Goal: Find contact information: Find contact information

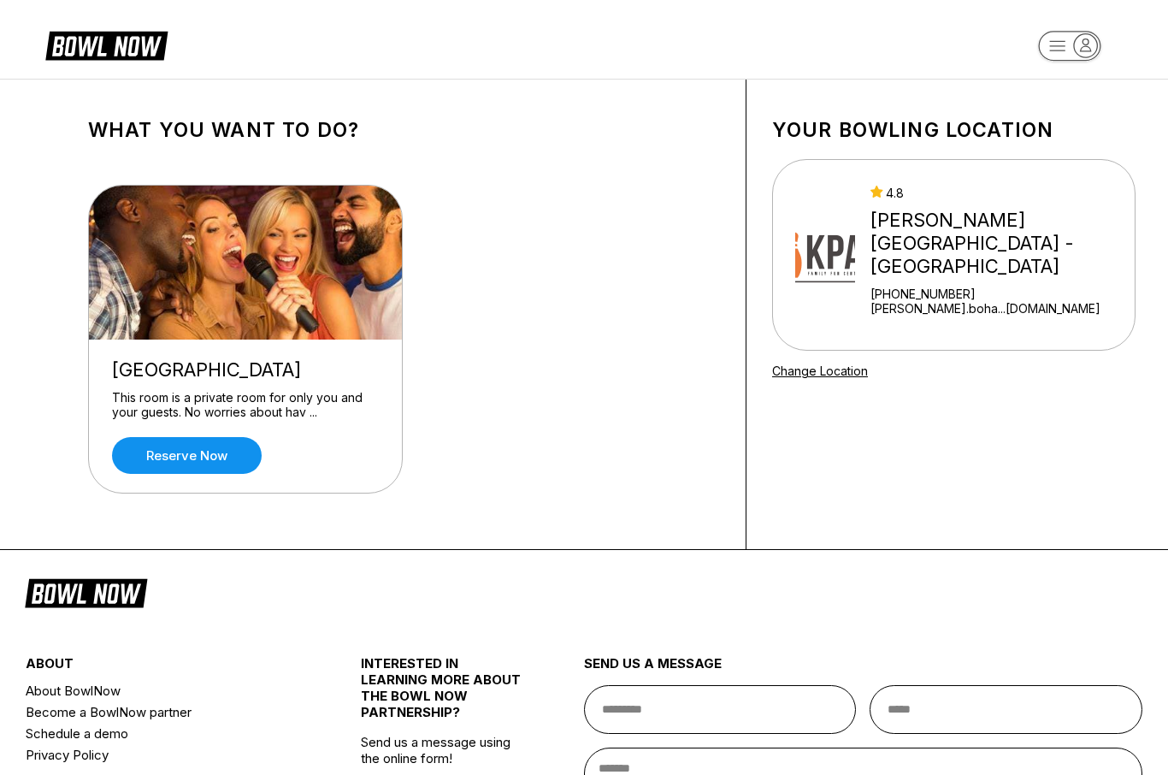
click at [977, 258] on div "[PERSON_NAME][GEOGRAPHIC_DATA] - [GEOGRAPHIC_DATA]" at bounding box center [998, 243] width 257 height 69
click at [977, 243] on div "[PERSON_NAME][GEOGRAPHIC_DATA] - [GEOGRAPHIC_DATA]" at bounding box center [998, 243] width 257 height 69
click at [976, 258] on div "[PERSON_NAME][GEOGRAPHIC_DATA] - [GEOGRAPHIC_DATA]" at bounding box center [998, 243] width 257 height 69
click at [981, 259] on div "[PERSON_NAME][GEOGRAPHIC_DATA] - [GEOGRAPHIC_DATA]" at bounding box center [998, 243] width 257 height 69
click at [981, 258] on div "[PERSON_NAME][GEOGRAPHIC_DATA] - [GEOGRAPHIC_DATA]" at bounding box center [998, 243] width 257 height 69
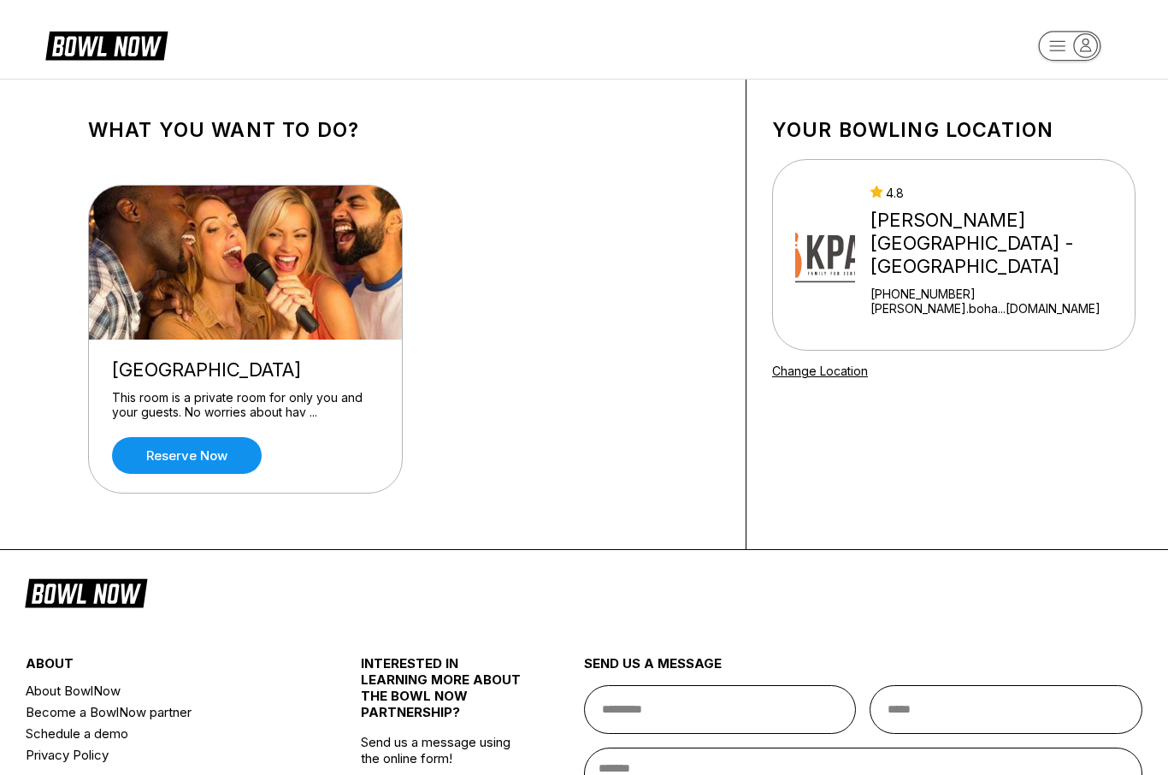
click at [975, 268] on div "4.8 [PERSON_NAME][GEOGRAPHIC_DATA] - [GEOGRAPHIC_DATA] [PHONE_NUMBER] [PERSON_N…" at bounding box center [998, 255] width 257 height 138
click at [974, 268] on div "4.8 [PERSON_NAME][GEOGRAPHIC_DATA] - [GEOGRAPHIC_DATA] [PHONE_NUMBER] [PERSON_N…" at bounding box center [998, 255] width 257 height 138
click at [855, 363] on link "Change Location" at bounding box center [820, 370] width 96 height 15
click at [941, 262] on div "4.8 [PERSON_NAME][GEOGRAPHIC_DATA] - [GEOGRAPHIC_DATA] [PHONE_NUMBER] [PERSON_N…" at bounding box center [998, 255] width 257 height 138
click at [948, 286] on div "[PHONE_NUMBER]" at bounding box center [998, 293] width 257 height 15
